Goal: Task Accomplishment & Management: Complete application form

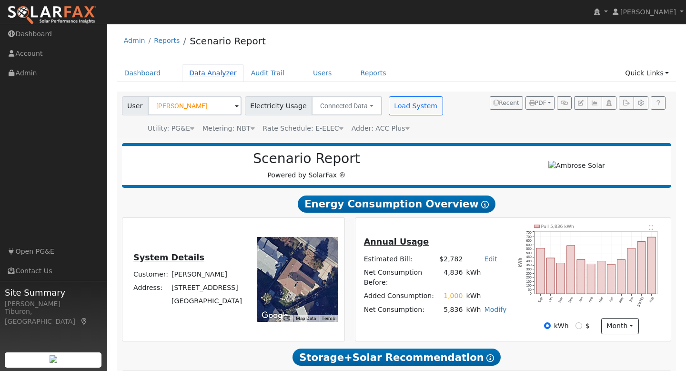
click at [209, 73] on link "Data Analyzer" at bounding box center [213, 73] width 62 height 18
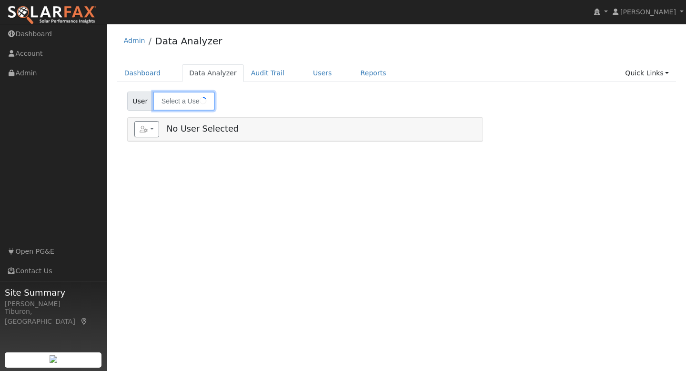
type input "[PERSON_NAME]"
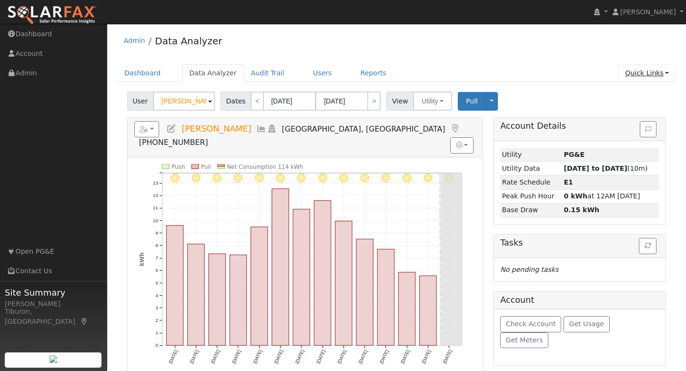
click at [634, 74] on link "Quick Links" at bounding box center [647, 73] width 58 height 18
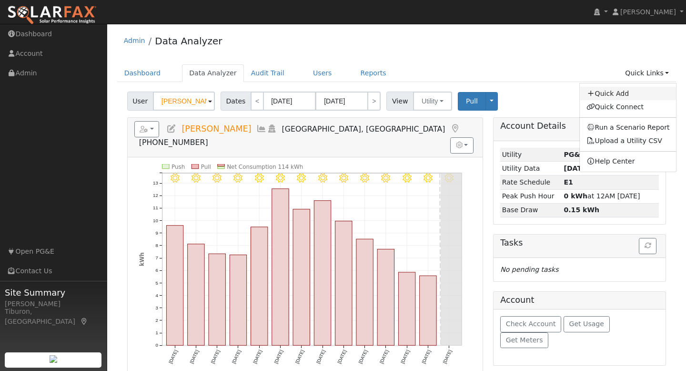
click at [626, 92] on link "Quick Add" at bounding box center [628, 93] width 97 height 13
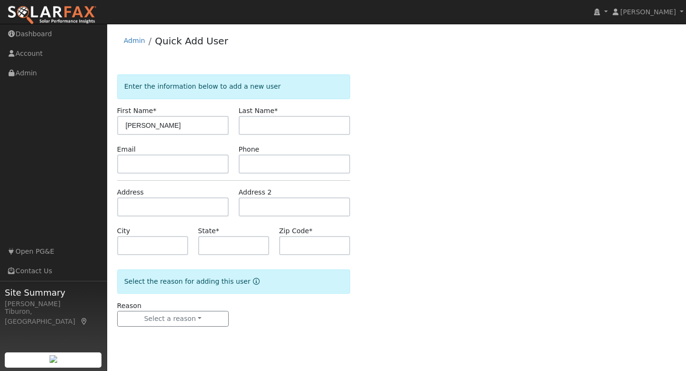
type input "[PERSON_NAME]"
type input "Farmar"
click at [150, 206] on input "text" at bounding box center [172, 206] width 111 height 19
type input "[STREET_ADDRESS]"
type input "[GEOGRAPHIC_DATA]"
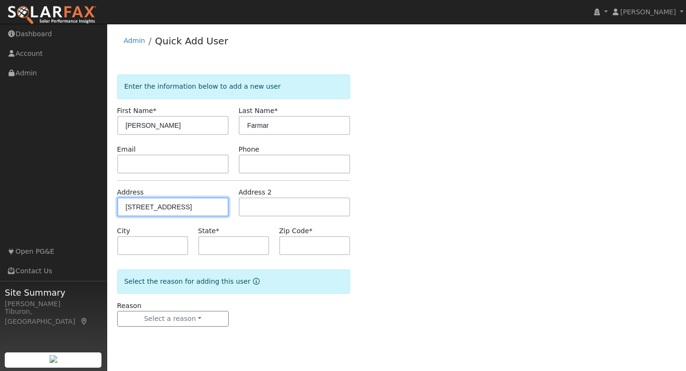
type input "CA"
type input "95658"
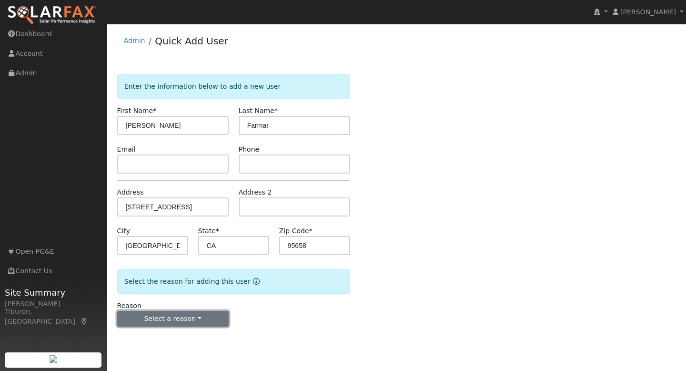
click at [189, 324] on button "Select a reason" at bounding box center [172, 319] width 111 height 16
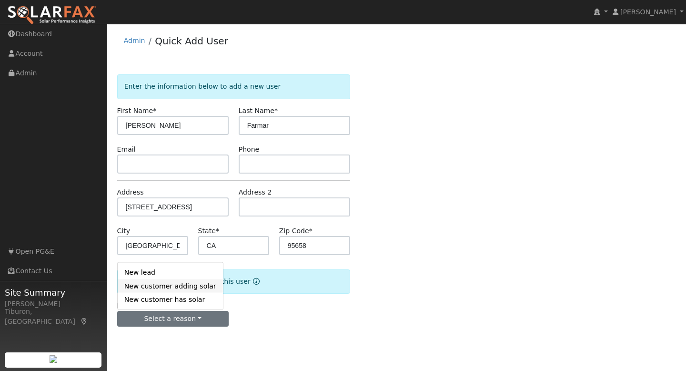
click at [156, 288] on link "New customer adding solar" at bounding box center [170, 285] width 105 height 13
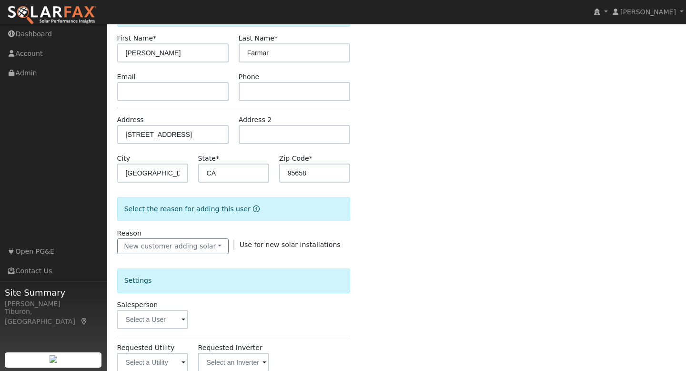
scroll to position [140, 0]
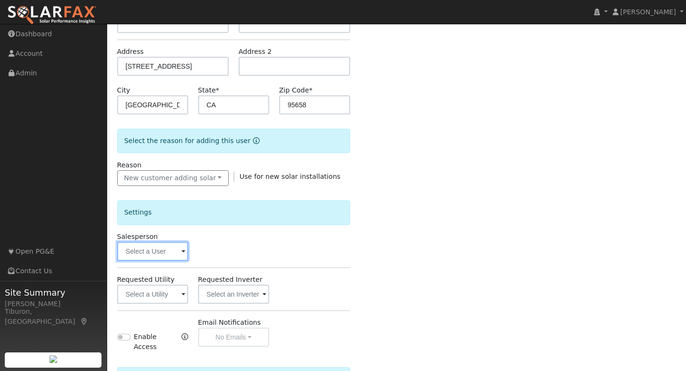
click at [153, 254] on input "text" at bounding box center [152, 250] width 71 height 19
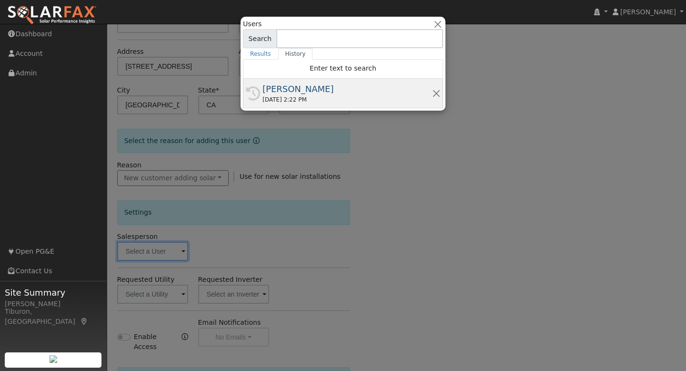
click at [301, 93] on div "[PERSON_NAME]" at bounding box center [347, 88] width 170 height 13
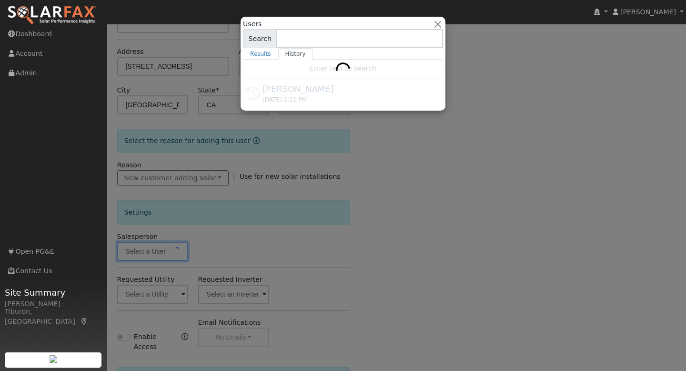
type input "[PERSON_NAME]"
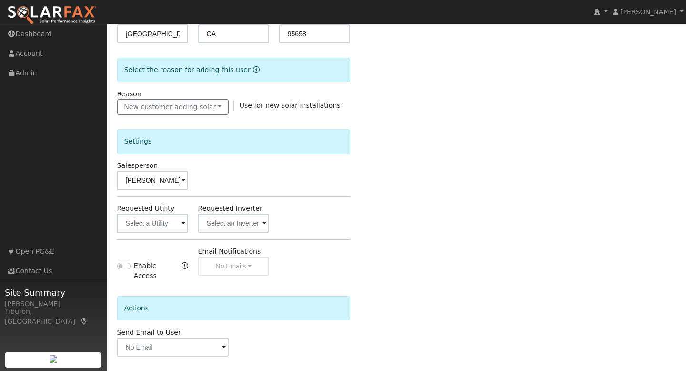
scroll to position [245, 0]
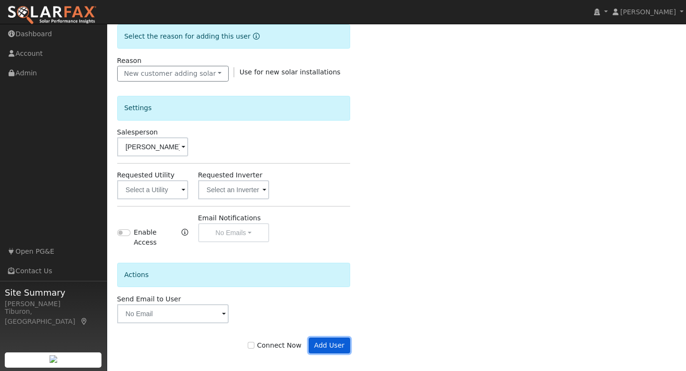
click at [335, 339] on button "Add User" at bounding box center [329, 345] width 41 height 16
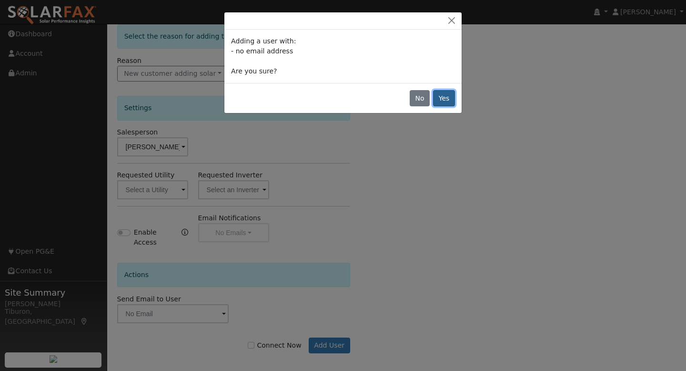
click at [445, 99] on button "Yes" at bounding box center [444, 98] width 22 height 16
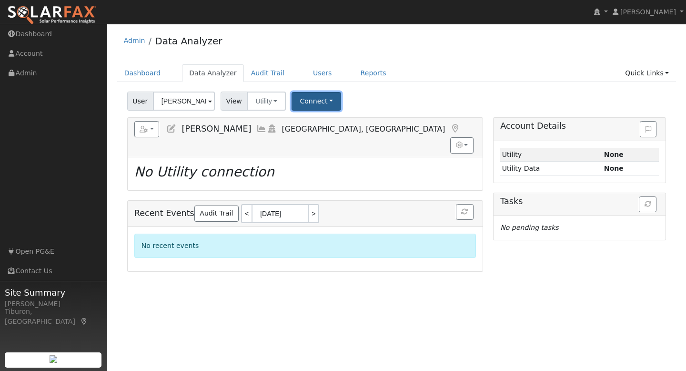
click at [310, 95] on button "Connect" at bounding box center [316, 101] width 50 height 19
click at [313, 122] on link "Select a Provider" at bounding box center [329, 121] width 74 height 13
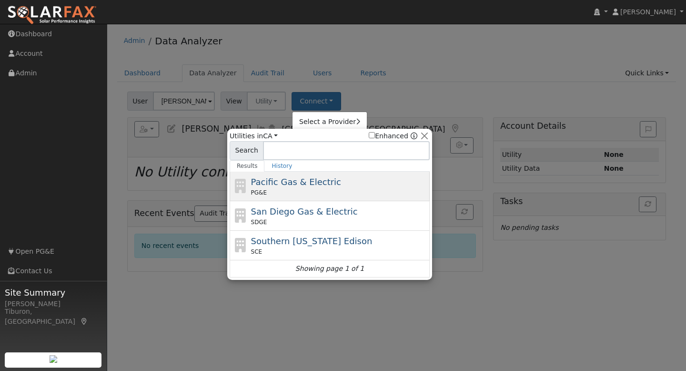
click at [287, 193] on div "PG&E" at bounding box center [339, 192] width 177 height 9
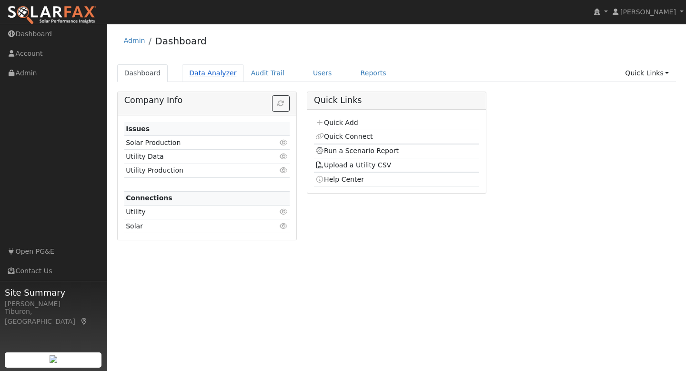
click at [200, 73] on link "Data Analyzer" at bounding box center [213, 73] width 62 height 18
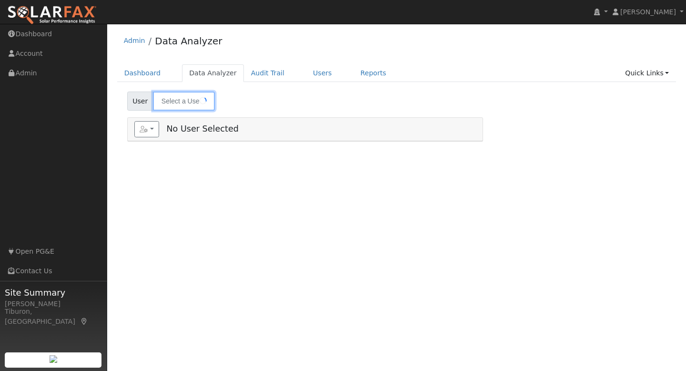
type input "[PERSON_NAME]"
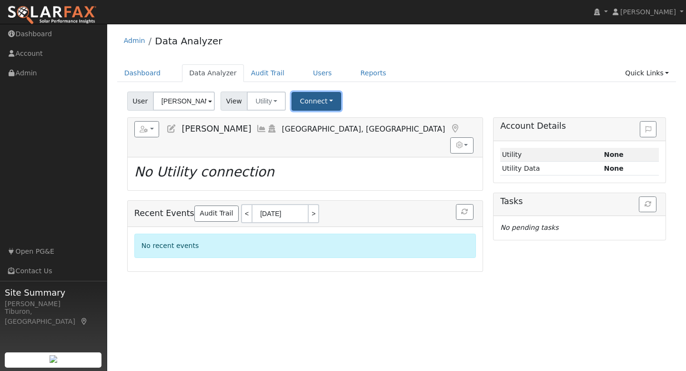
click at [311, 104] on button "Connect" at bounding box center [316, 101] width 50 height 19
click at [314, 121] on link "Select a Provider" at bounding box center [329, 121] width 74 height 13
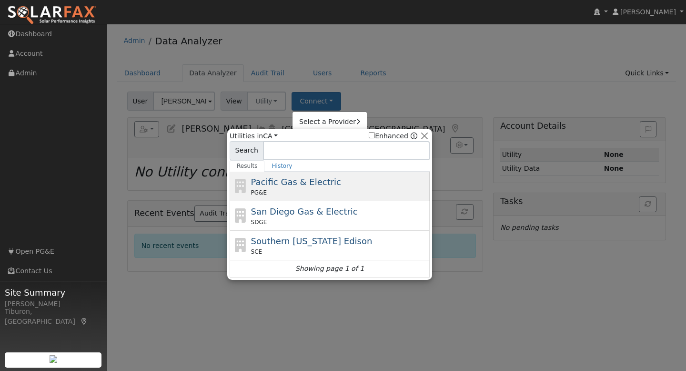
click at [285, 182] on span "Pacific Gas & Electric" at bounding box center [296, 182] width 90 height 10
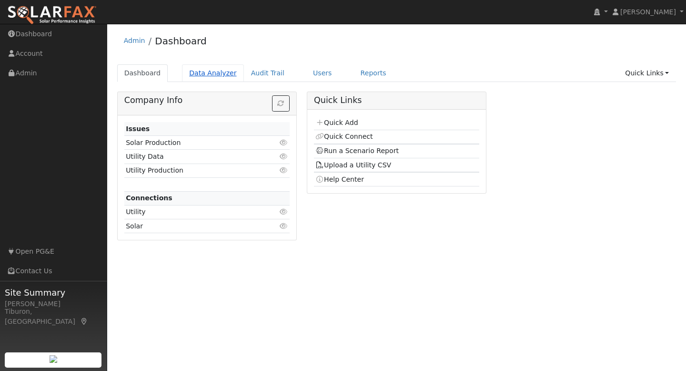
click at [208, 70] on link "Data Analyzer" at bounding box center [213, 73] width 62 height 18
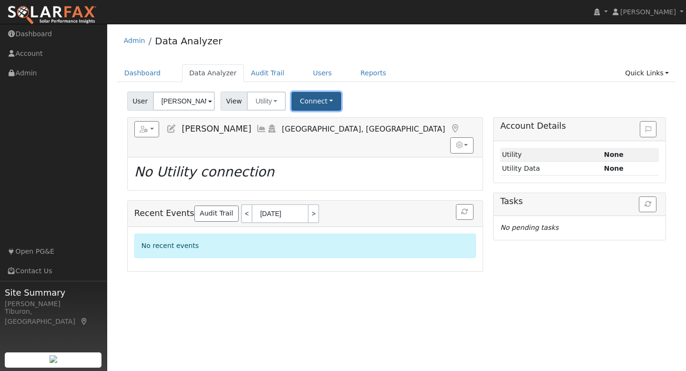
click at [313, 100] on button "Connect" at bounding box center [316, 101] width 50 height 19
click at [320, 142] on link "Quick Connect" at bounding box center [329, 142] width 74 height 13
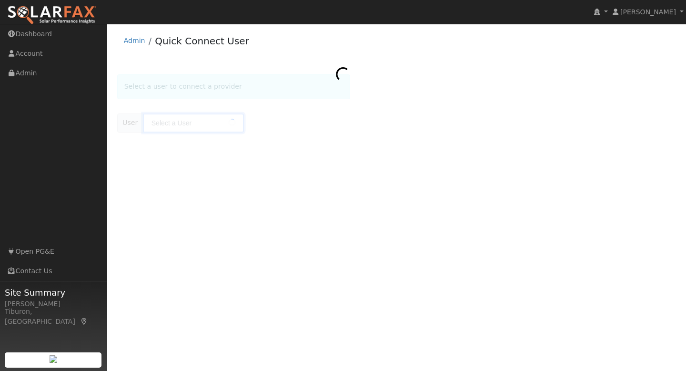
type input "[PERSON_NAME]"
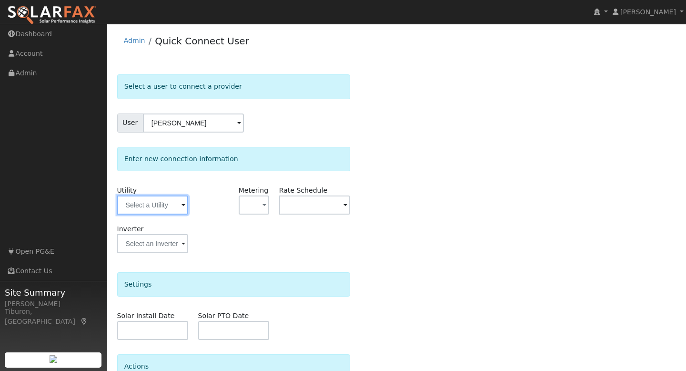
click at [156, 210] on input "text" at bounding box center [152, 204] width 71 height 19
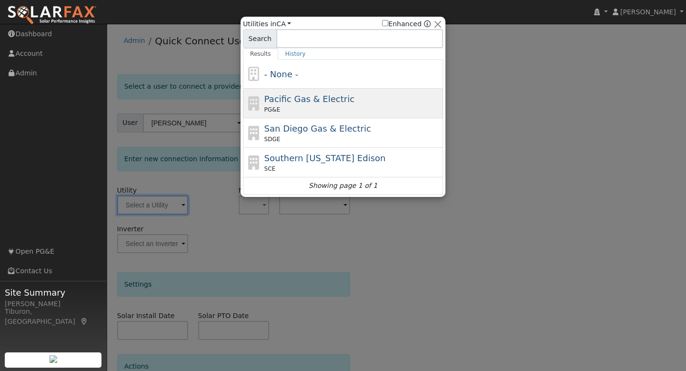
click at [298, 100] on span "Pacific Gas & Electric" at bounding box center [309, 99] width 90 height 10
type input "PG&E"
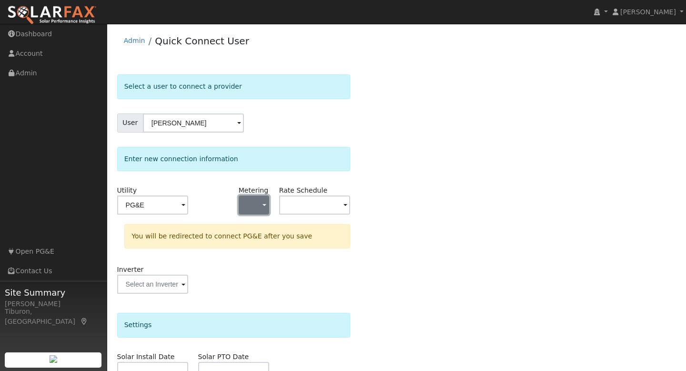
click at [250, 206] on button "button" at bounding box center [254, 204] width 30 height 19
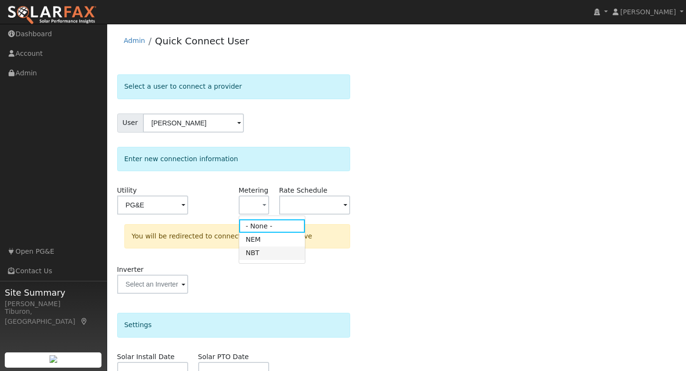
click at [258, 255] on link "NBT" at bounding box center [272, 252] width 66 height 13
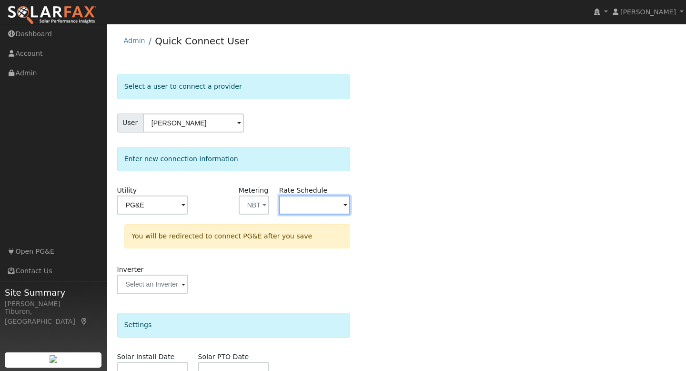
click at [312, 201] on input "text" at bounding box center [314, 204] width 71 height 19
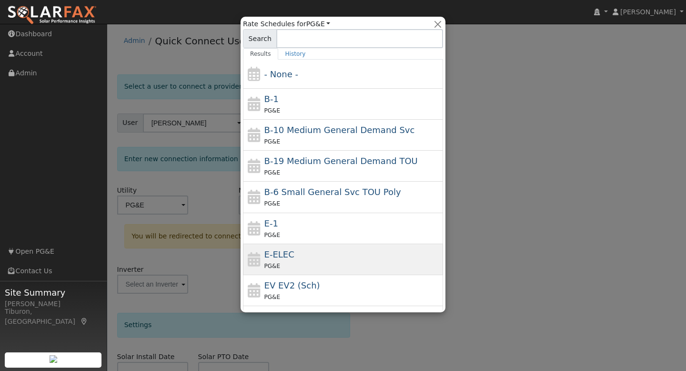
click at [304, 266] on div "PG&E" at bounding box center [352, 265] width 177 height 10
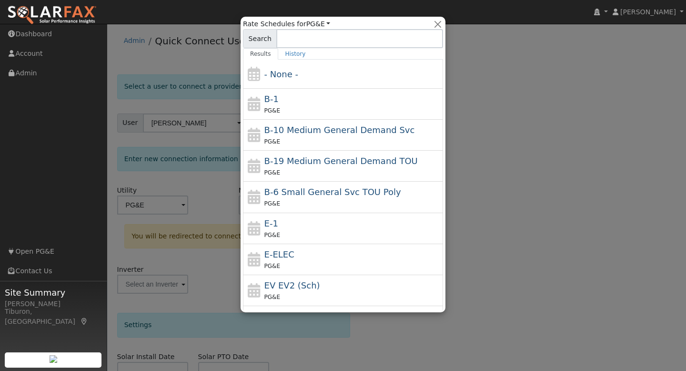
type input "E-ELEC"
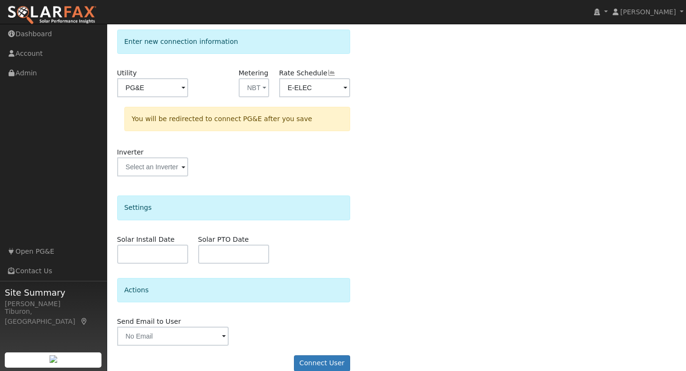
scroll to position [132, 0]
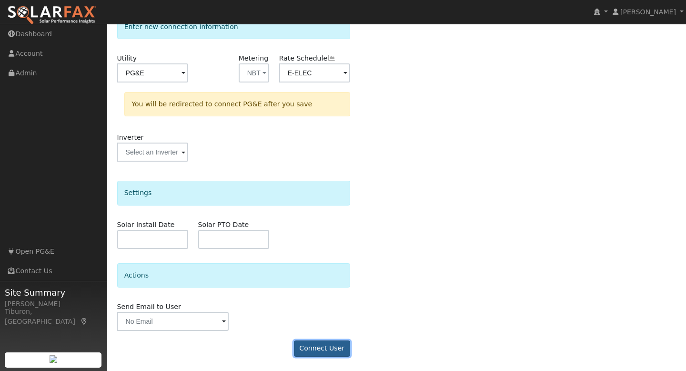
click at [313, 344] on button "Connect User" at bounding box center [322, 348] width 56 height 16
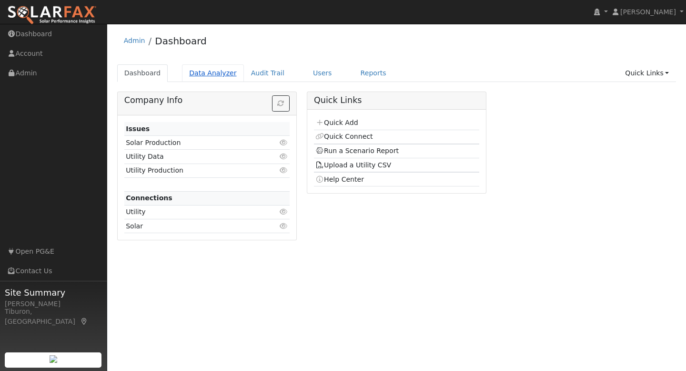
click at [191, 69] on link "Data Analyzer" at bounding box center [213, 73] width 62 height 18
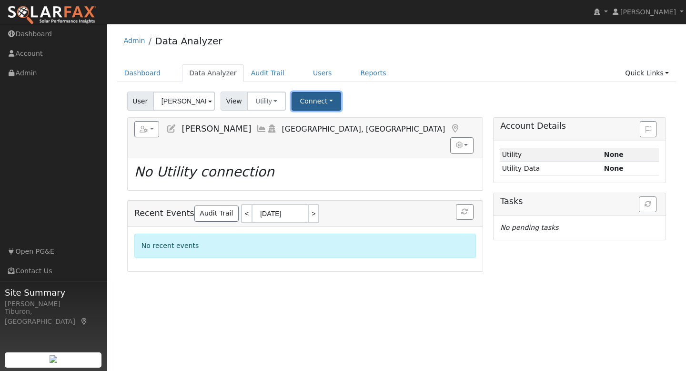
click at [316, 96] on button "Connect" at bounding box center [316, 101] width 50 height 19
click at [319, 118] on link "Select a Provider" at bounding box center [329, 121] width 74 height 13
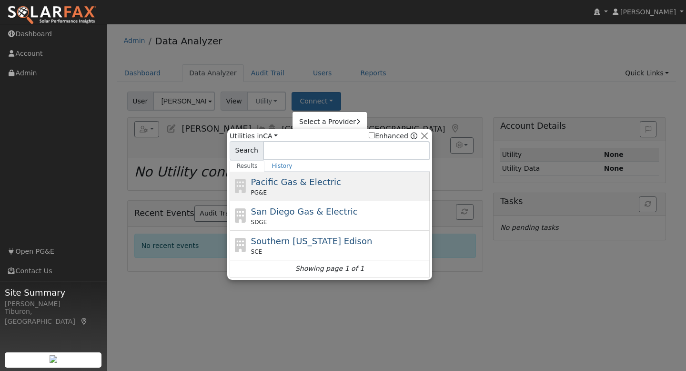
click at [288, 190] on div "PG&E" at bounding box center [339, 192] width 177 height 9
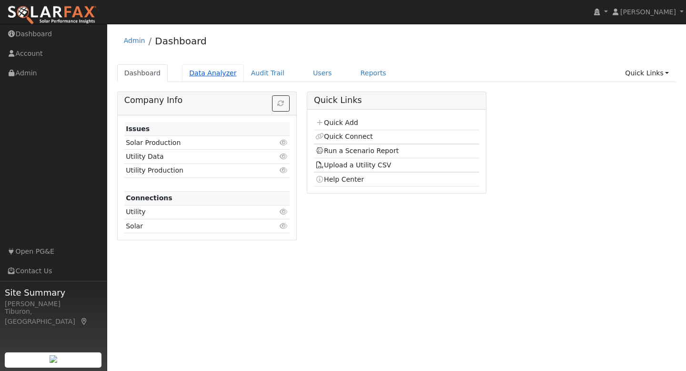
click at [205, 67] on link "Data Analyzer" at bounding box center [213, 73] width 62 height 18
click at [205, 71] on link "Data Analyzer" at bounding box center [213, 73] width 62 height 18
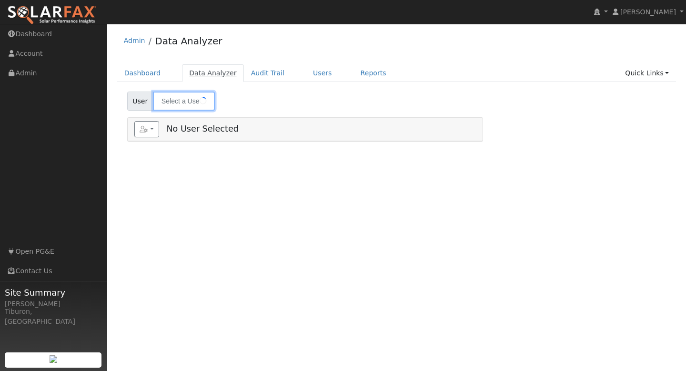
type input "[PERSON_NAME]"
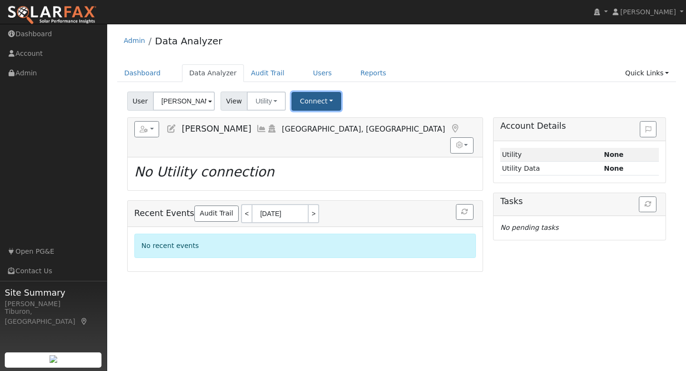
click at [319, 102] on button "Connect" at bounding box center [316, 101] width 50 height 19
click at [321, 120] on link "Select a Provider" at bounding box center [329, 121] width 74 height 13
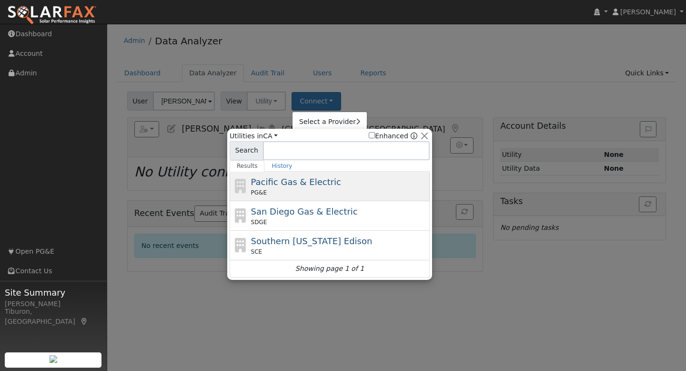
click at [283, 189] on div "PG&E" at bounding box center [339, 192] width 177 height 9
